Goal: Navigation & Orientation: Understand site structure

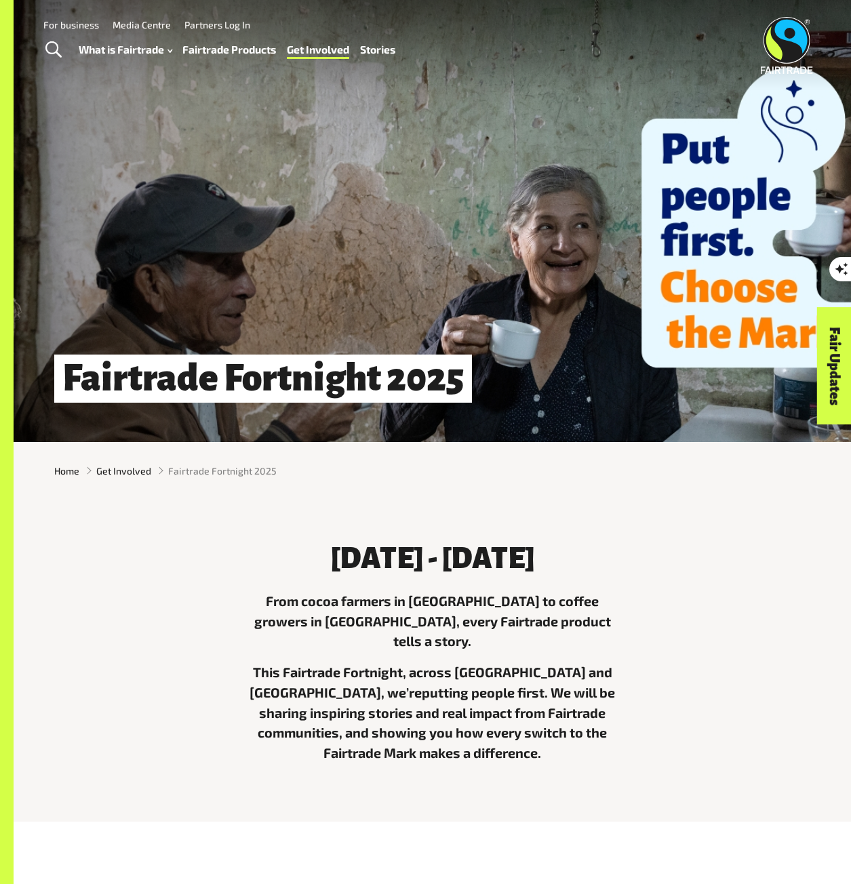
drag, startPoint x: 856, startPoint y: 101, endPoint x: 112, endPoint y: 83, distance: 744.1
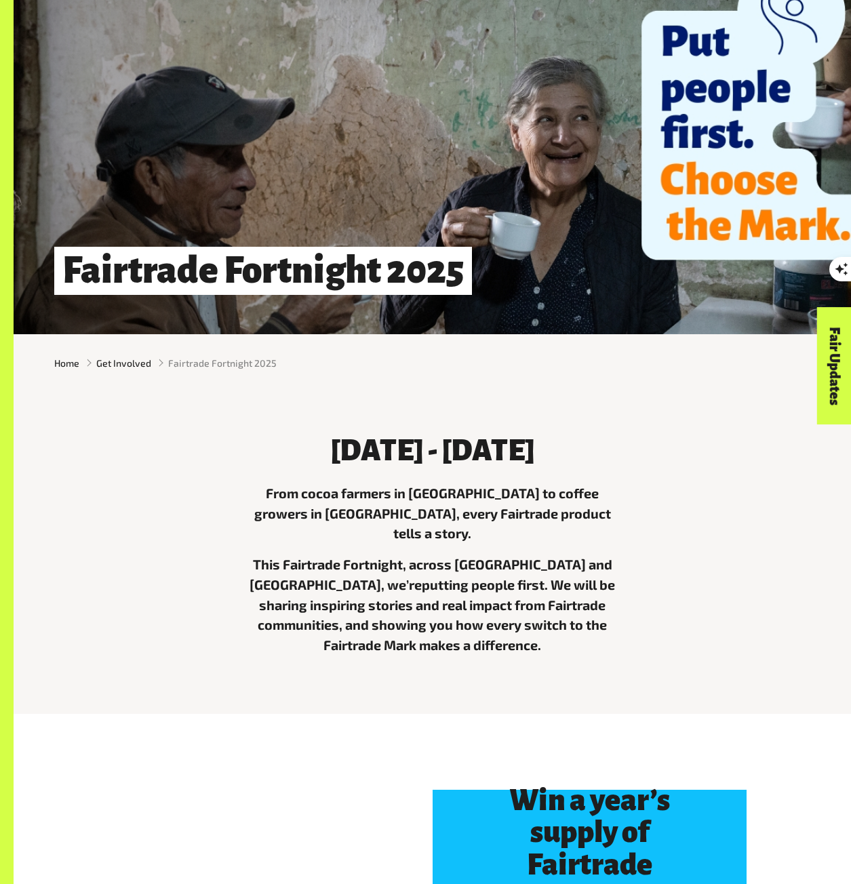
scroll to position [136, 0]
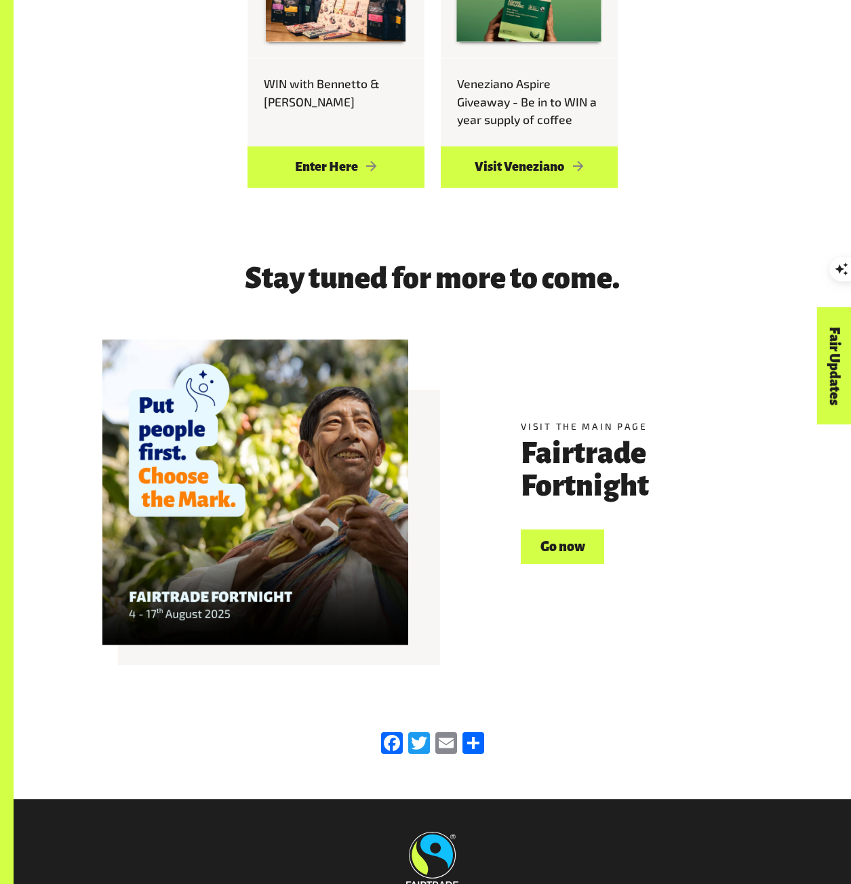
scroll to position [1646, 0]
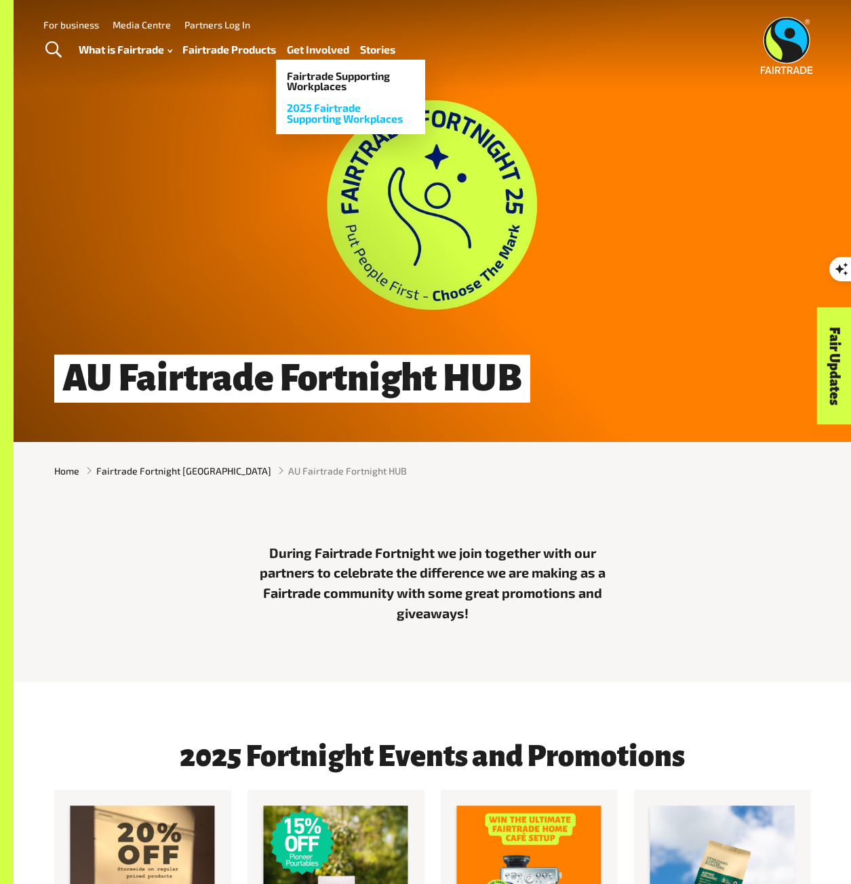
click at [330, 111] on link "2025 Fairtrade Supporting Workplaces" at bounding box center [350, 113] width 149 height 32
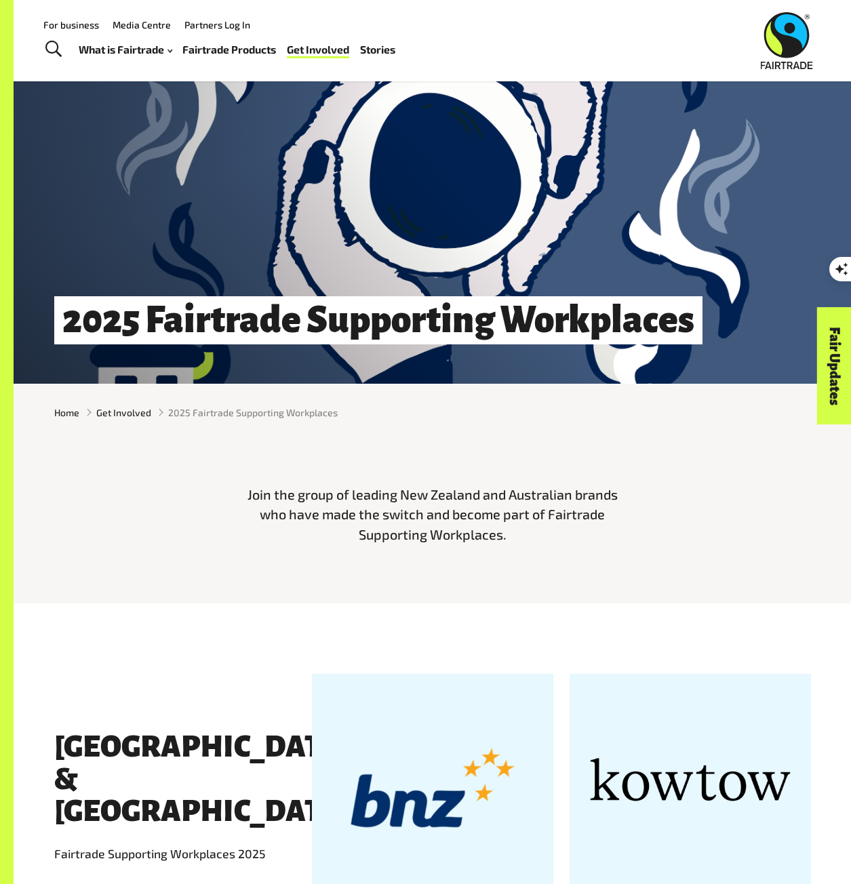
scroll to position [34, 0]
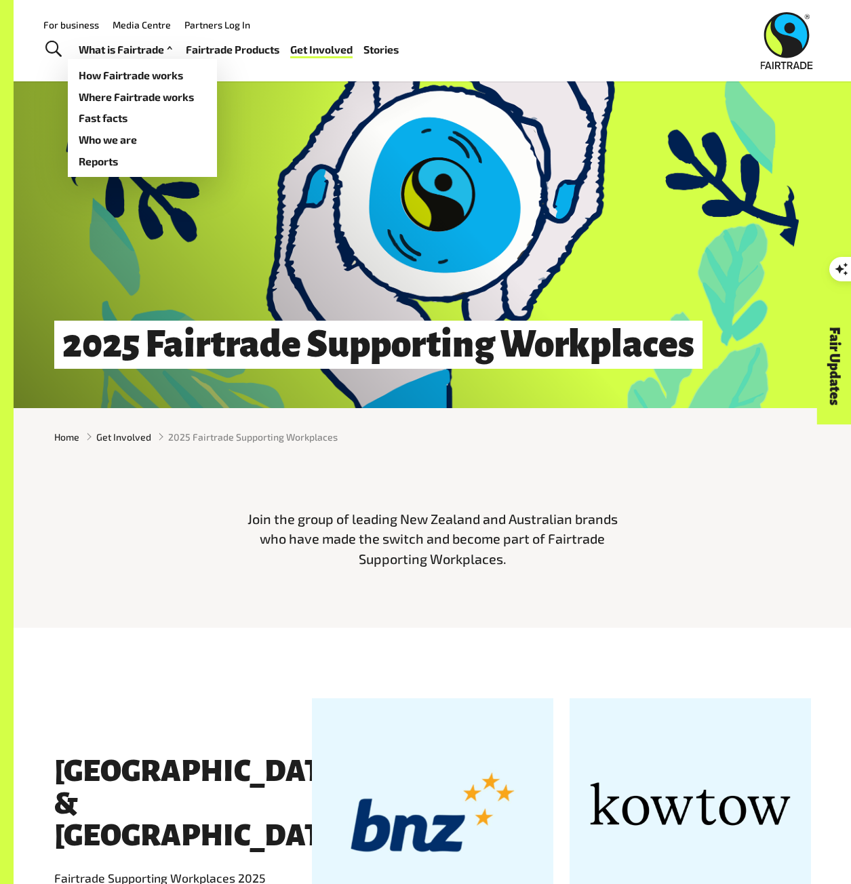
click at [113, 52] on link "What is Fairtrade" at bounding box center [127, 49] width 97 height 19
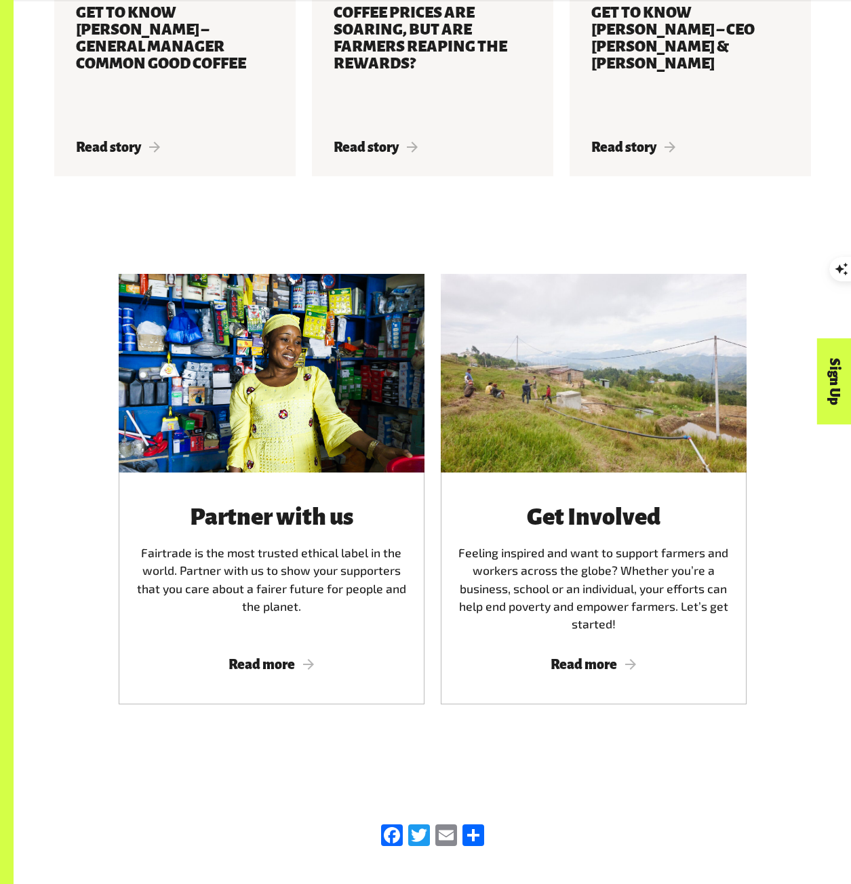
scroll to position [3314, 0]
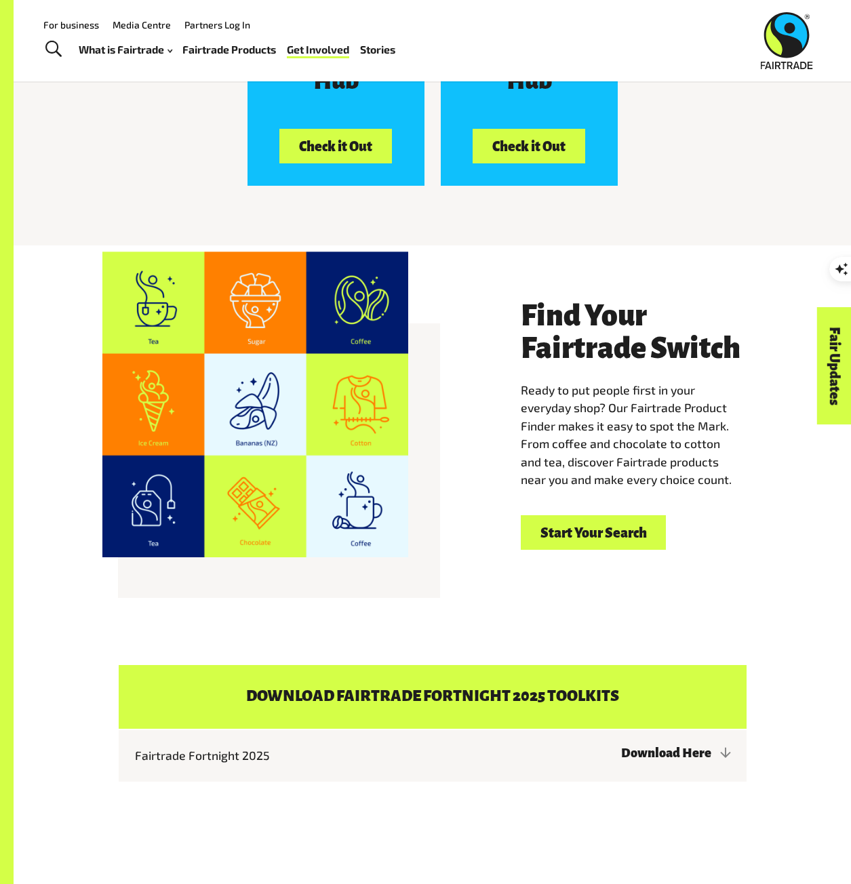
scroll to position [2192, 0]
